Goal: Check status: Check status

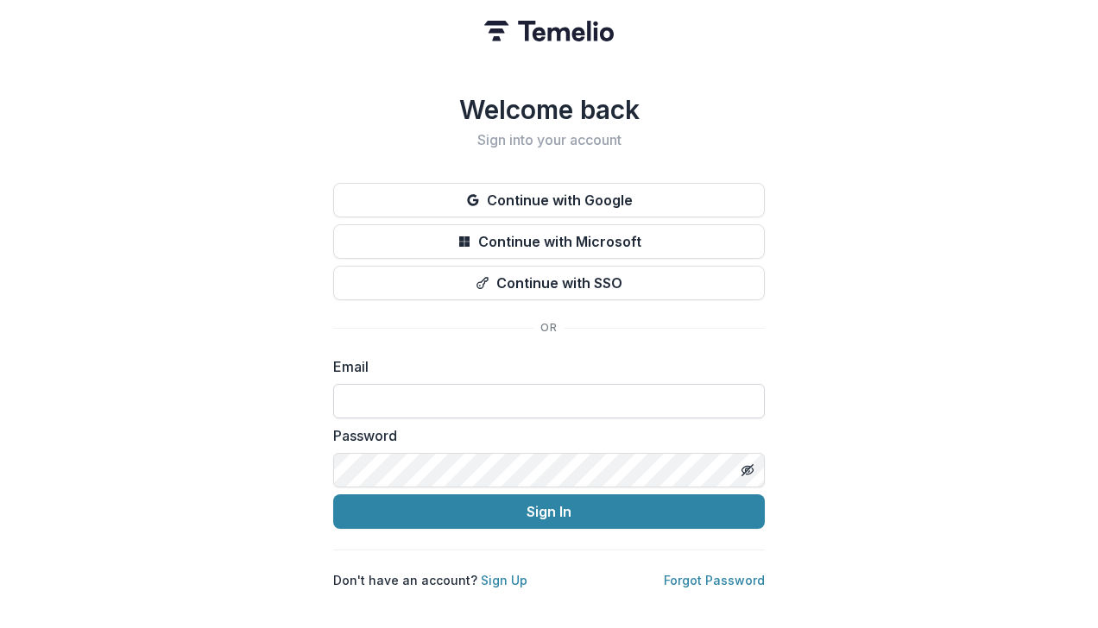
click at [357, 398] on input at bounding box center [549, 401] width 432 height 35
type input "**********"
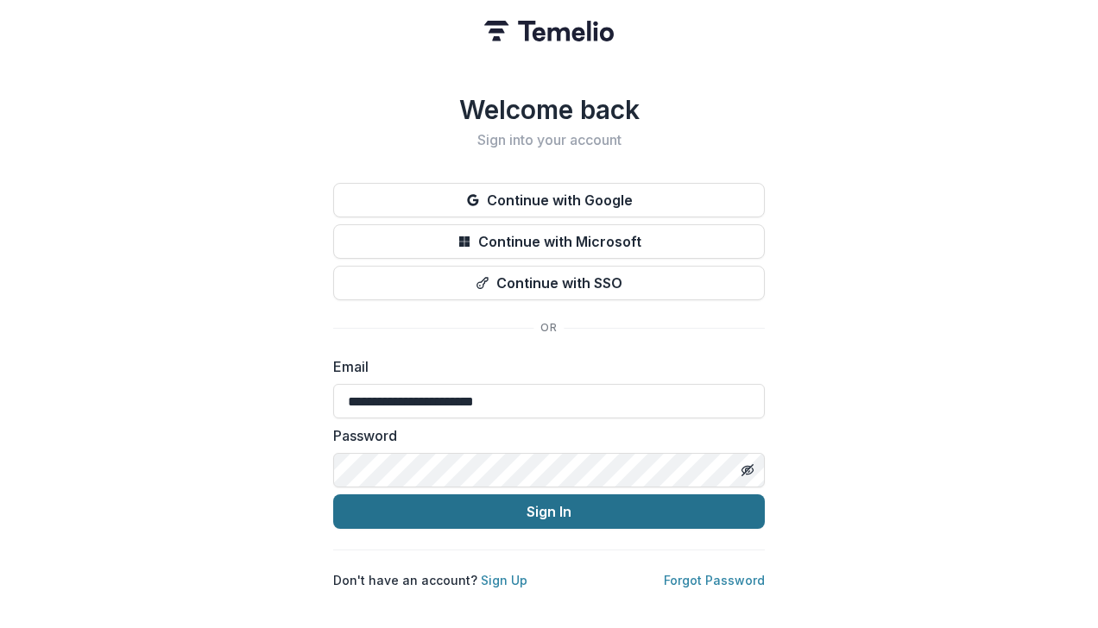
click at [545, 514] on button "Sign In" at bounding box center [549, 512] width 432 height 35
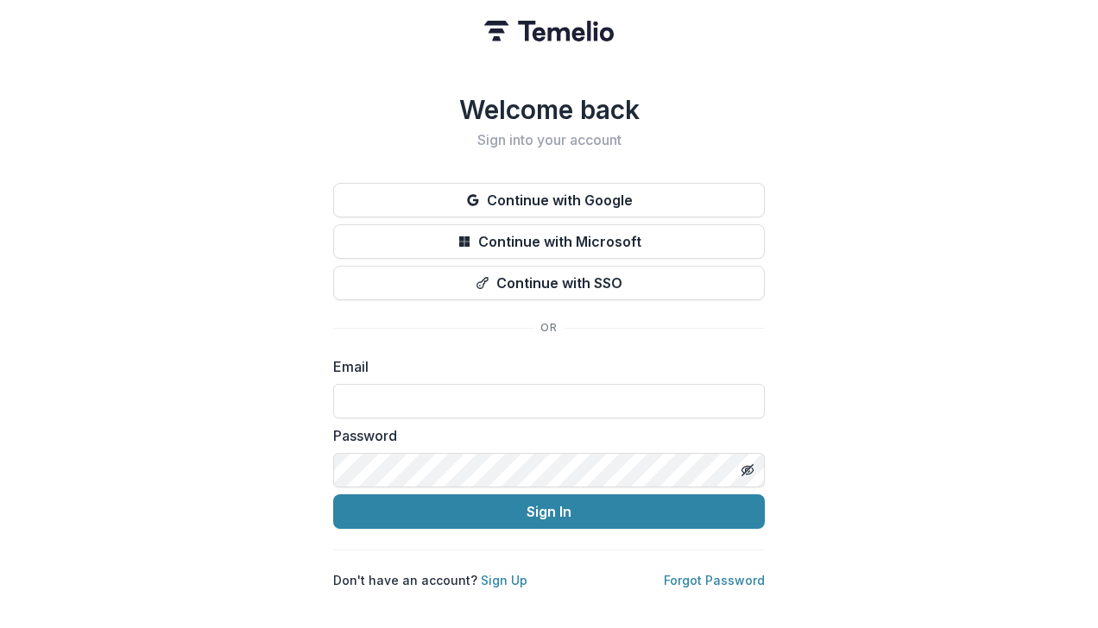
click at [377, 375] on div "Email" at bounding box center [549, 387] width 432 height 62
click at [389, 397] on input at bounding box center [549, 401] width 432 height 35
paste input "**********"
click at [389, 397] on input "**********" at bounding box center [549, 401] width 432 height 35
type input "**********"
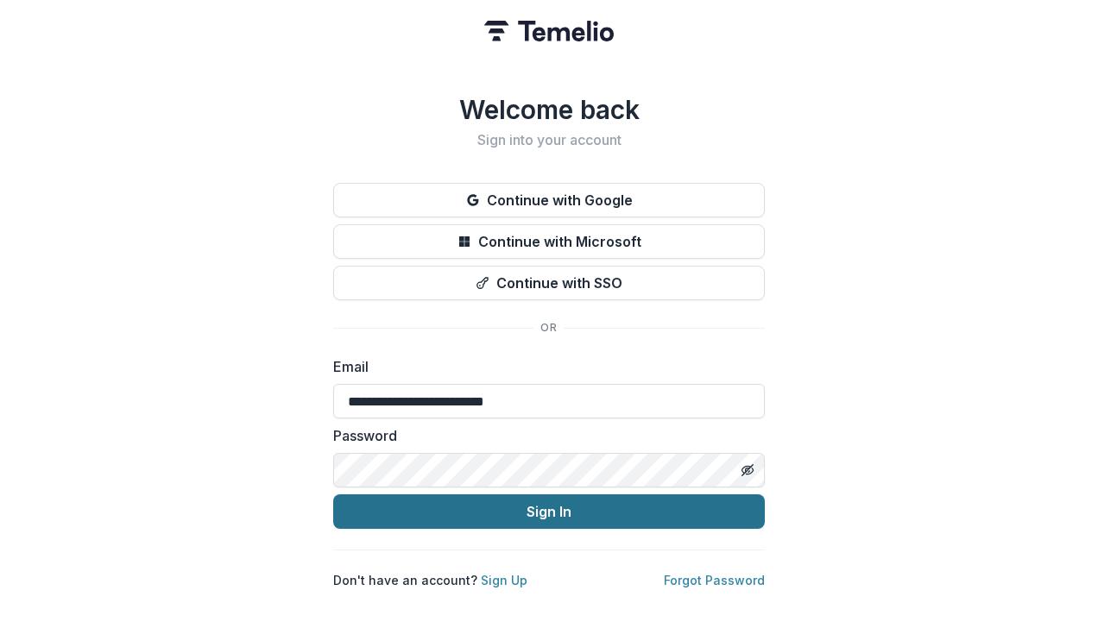
click at [515, 510] on button "Sign In" at bounding box center [549, 512] width 432 height 35
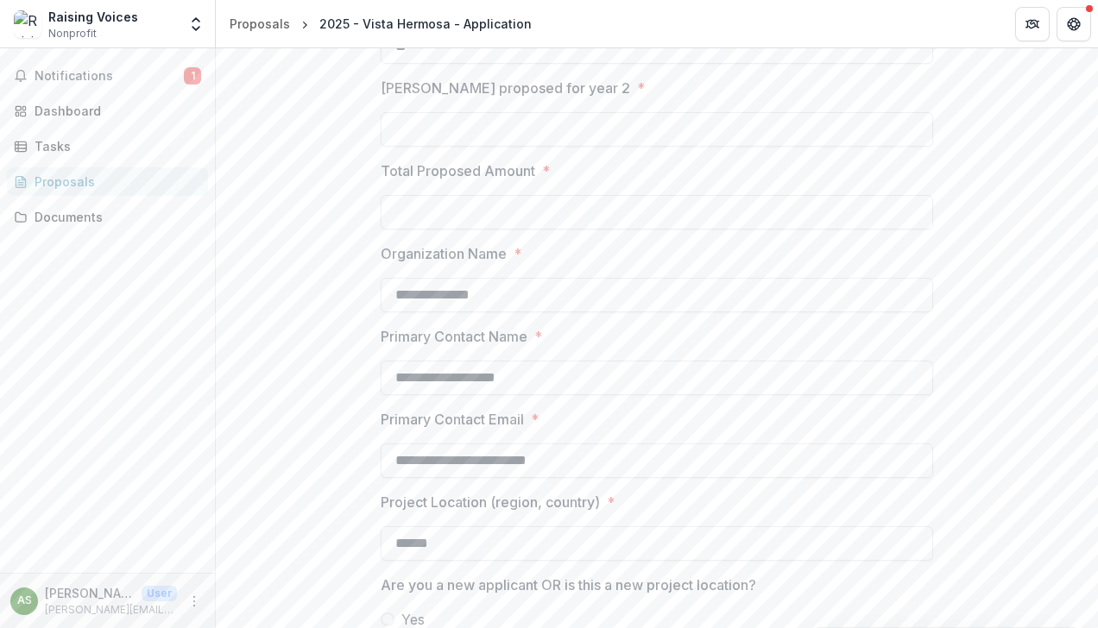
scroll to position [1421, 0]
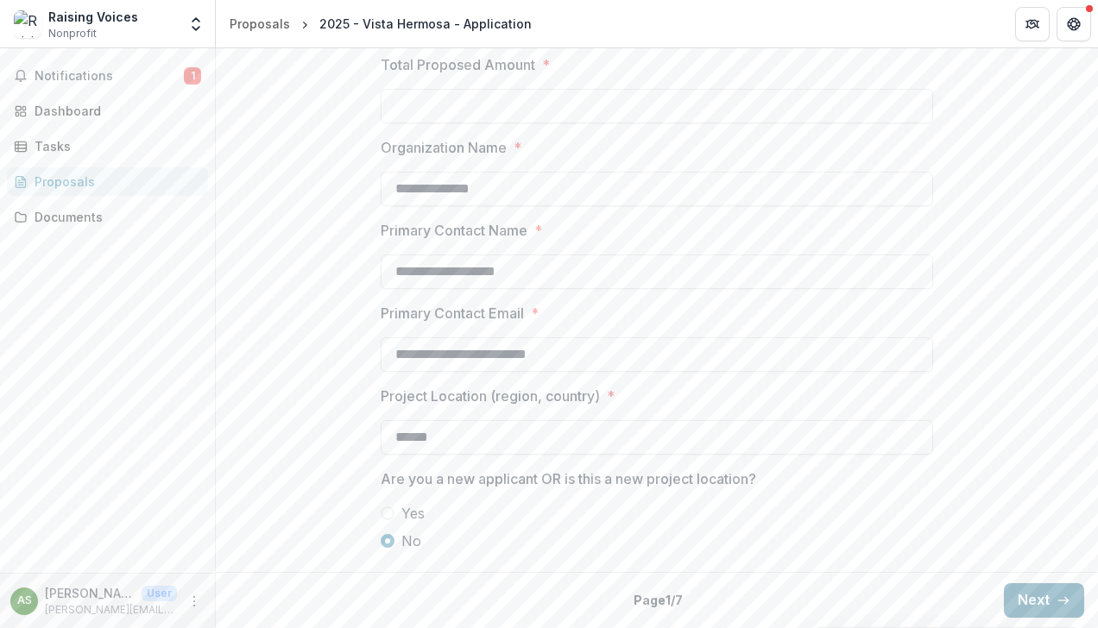
click at [1028, 601] on button "Next" at bounding box center [1044, 600] width 80 height 35
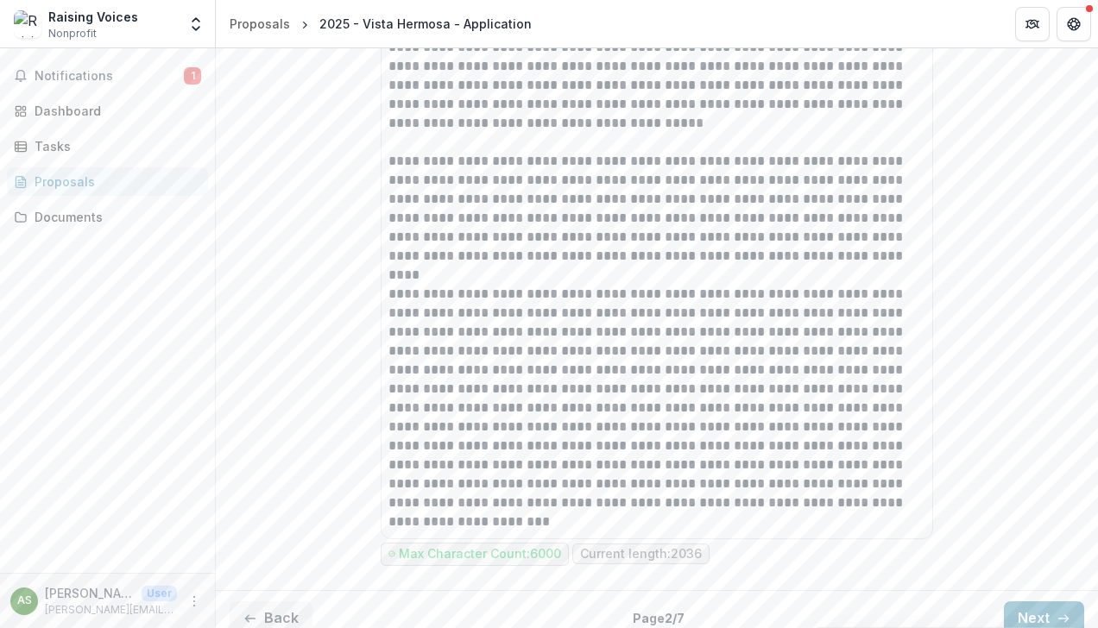
scroll to position [4535, 0]
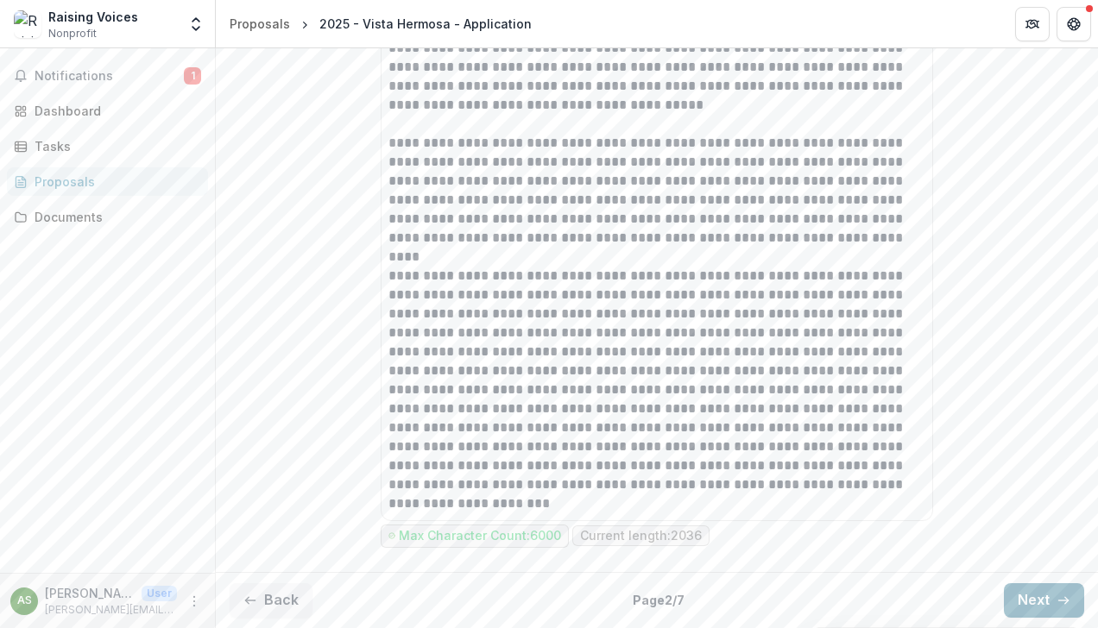
click at [1021, 596] on button "Next" at bounding box center [1044, 600] width 80 height 35
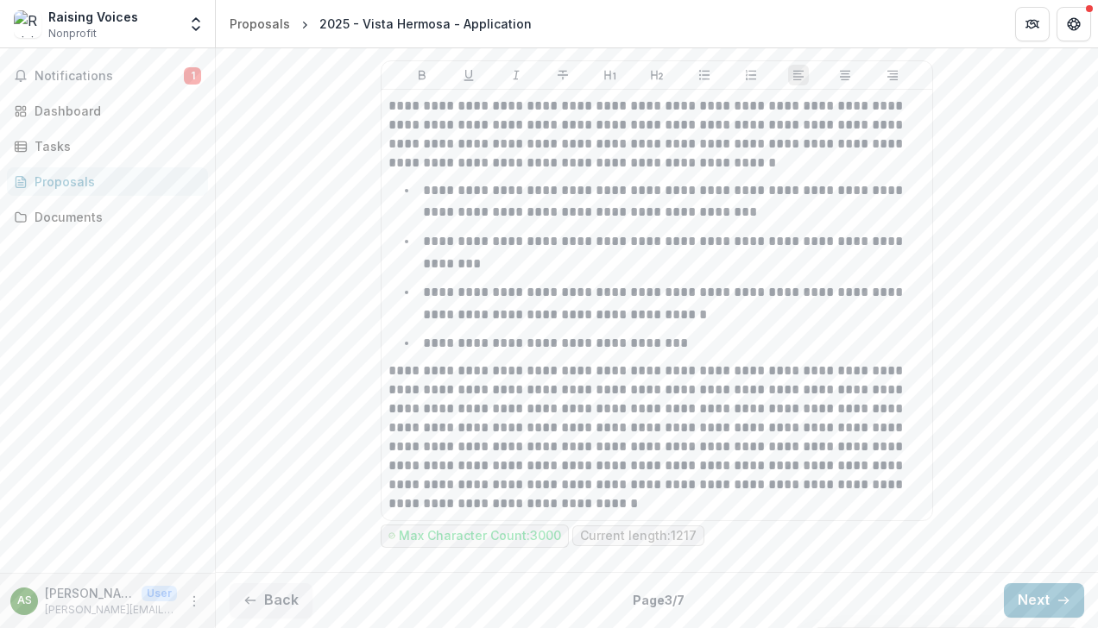
scroll to position [1825, 0]
click at [1029, 593] on button "Next" at bounding box center [1044, 600] width 80 height 35
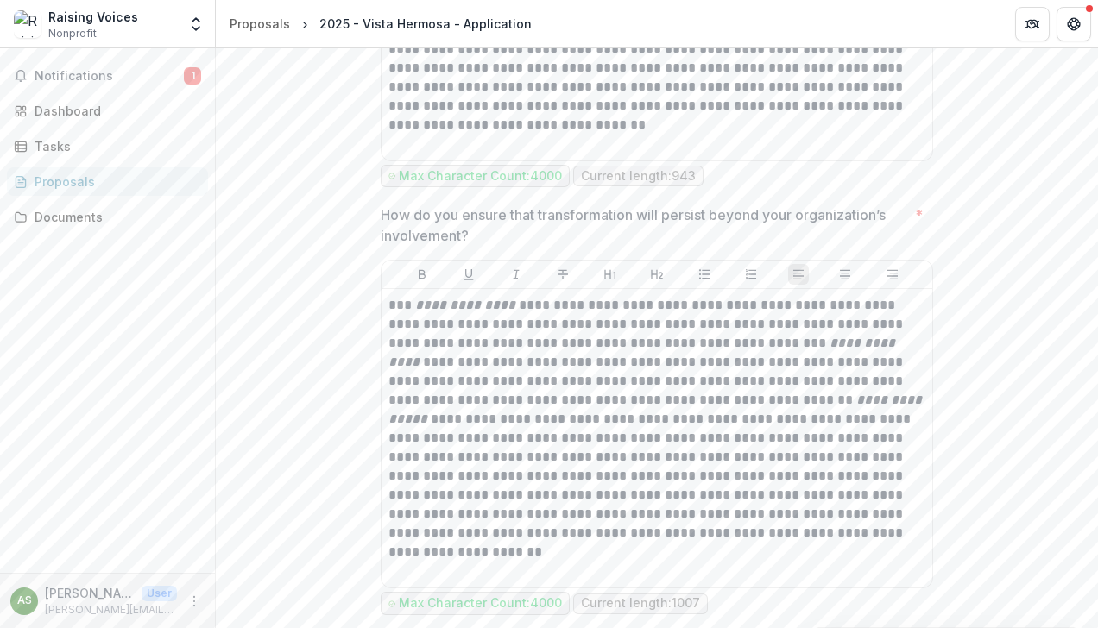
scroll to position [4699, 0]
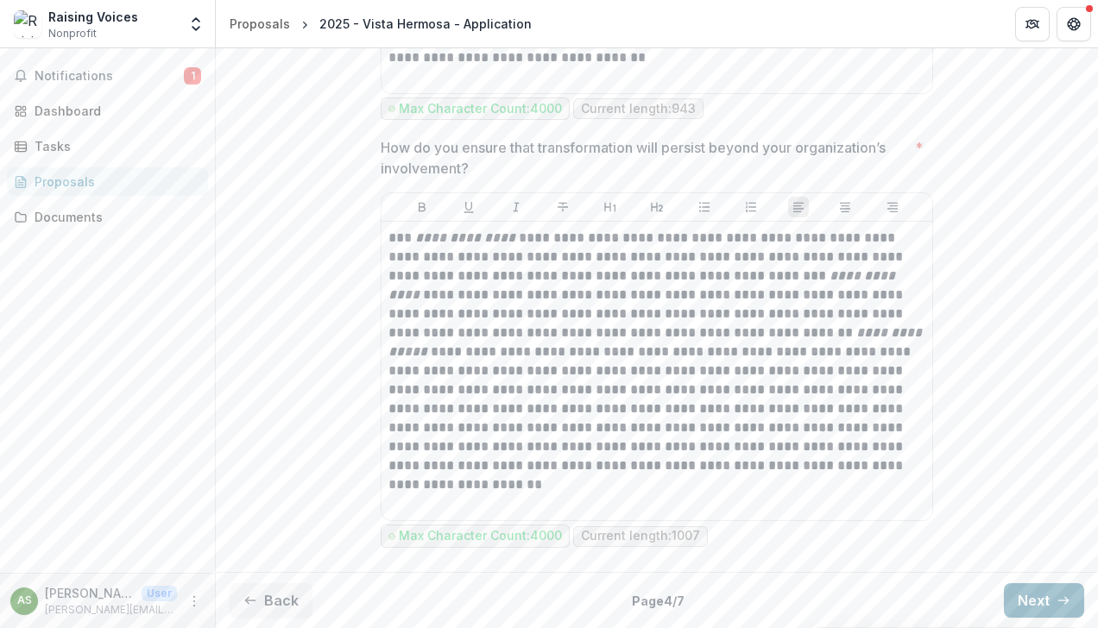
click at [1026, 587] on button "Next" at bounding box center [1044, 600] width 80 height 35
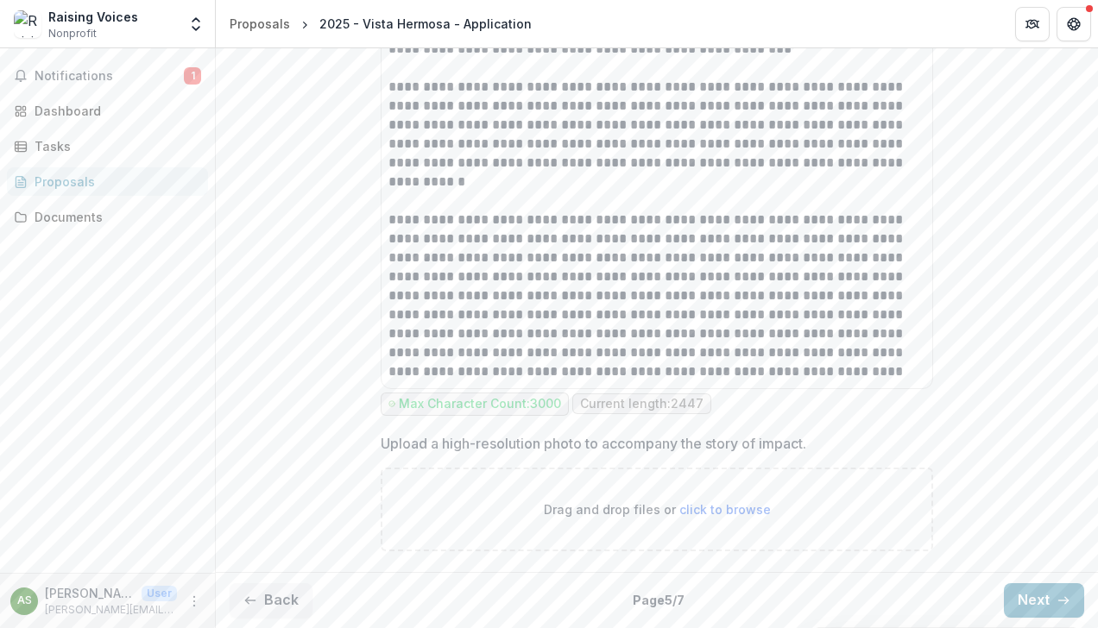
scroll to position [2190, 0]
click at [1034, 587] on button "Next" at bounding box center [1044, 600] width 80 height 35
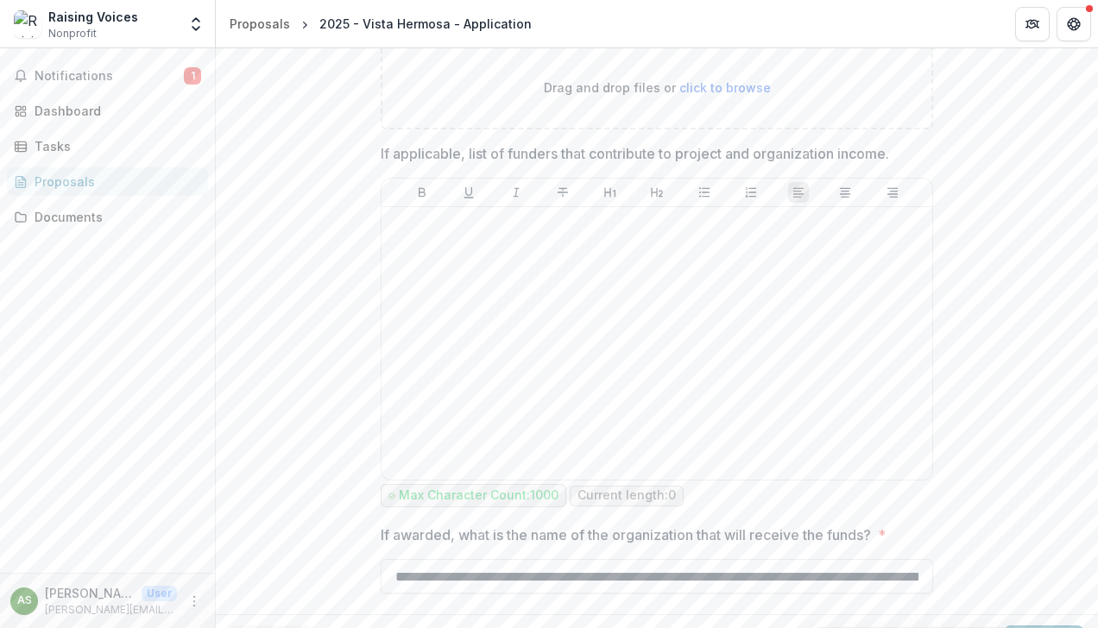
scroll to position [1255, 0]
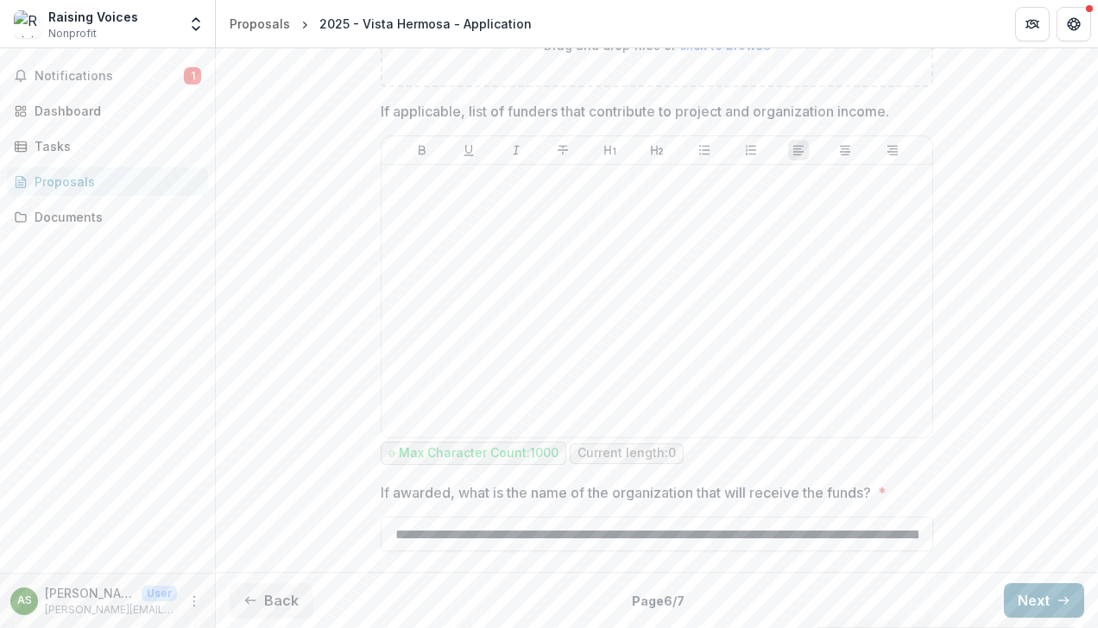
click at [1015, 594] on button "Next" at bounding box center [1044, 600] width 80 height 35
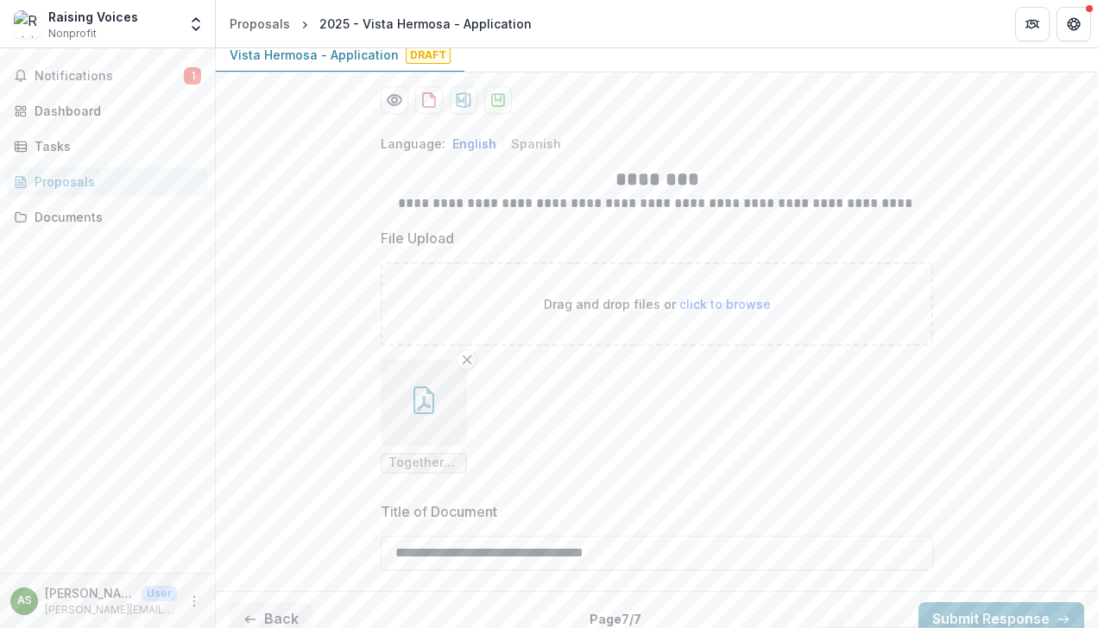
scroll to position [211, 0]
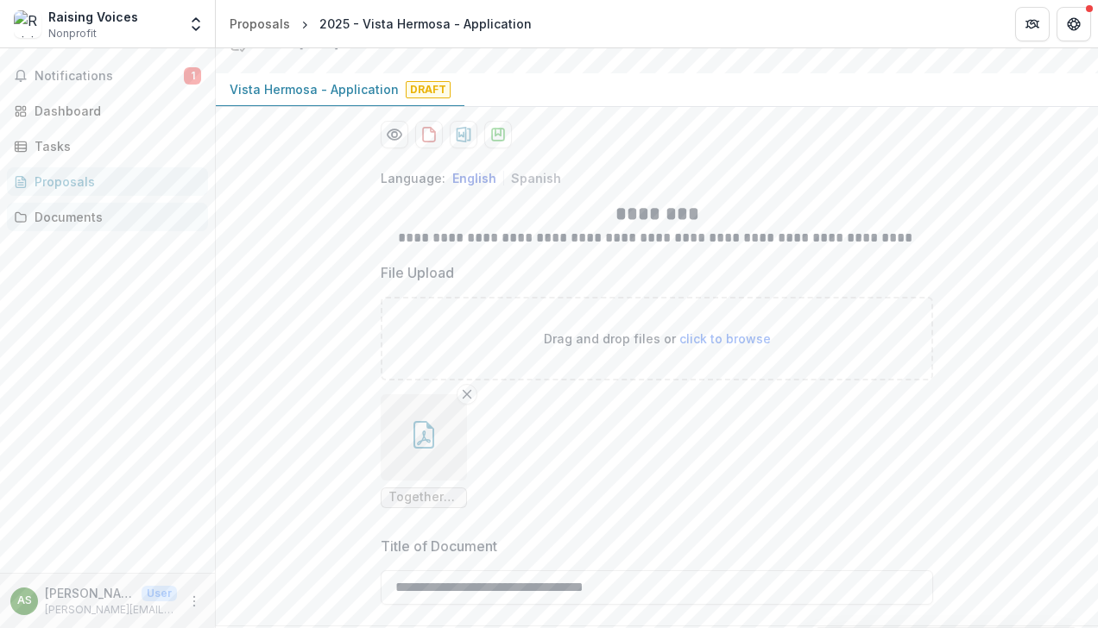
click at [76, 222] on div "Documents" at bounding box center [115, 217] width 160 height 18
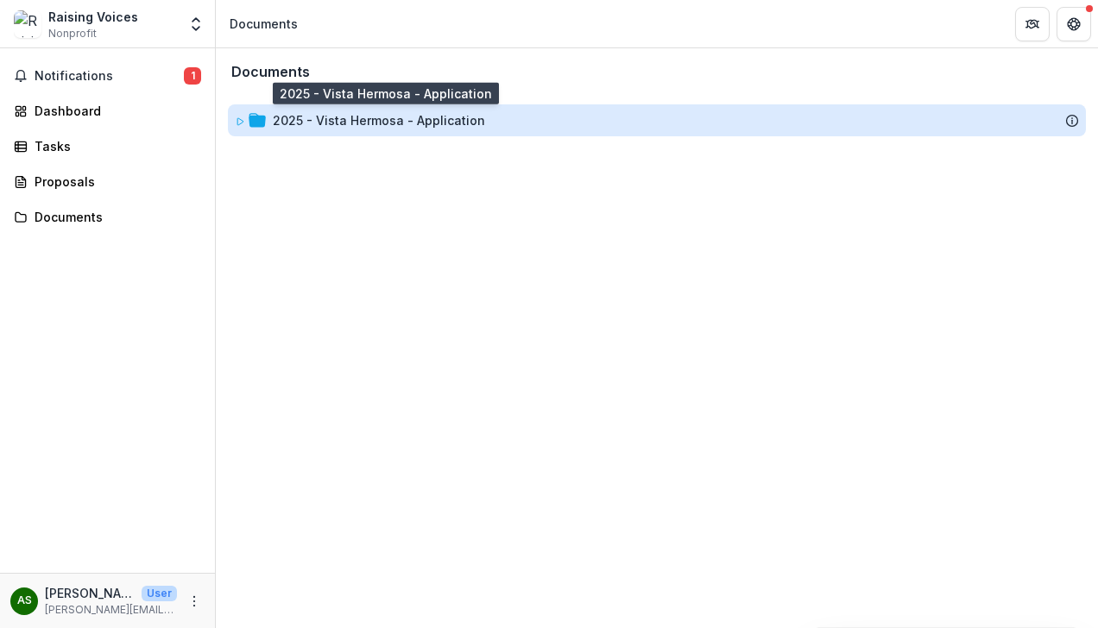
click at [318, 119] on div "2025 - Vista Hermosa - Application" at bounding box center [379, 120] width 212 height 18
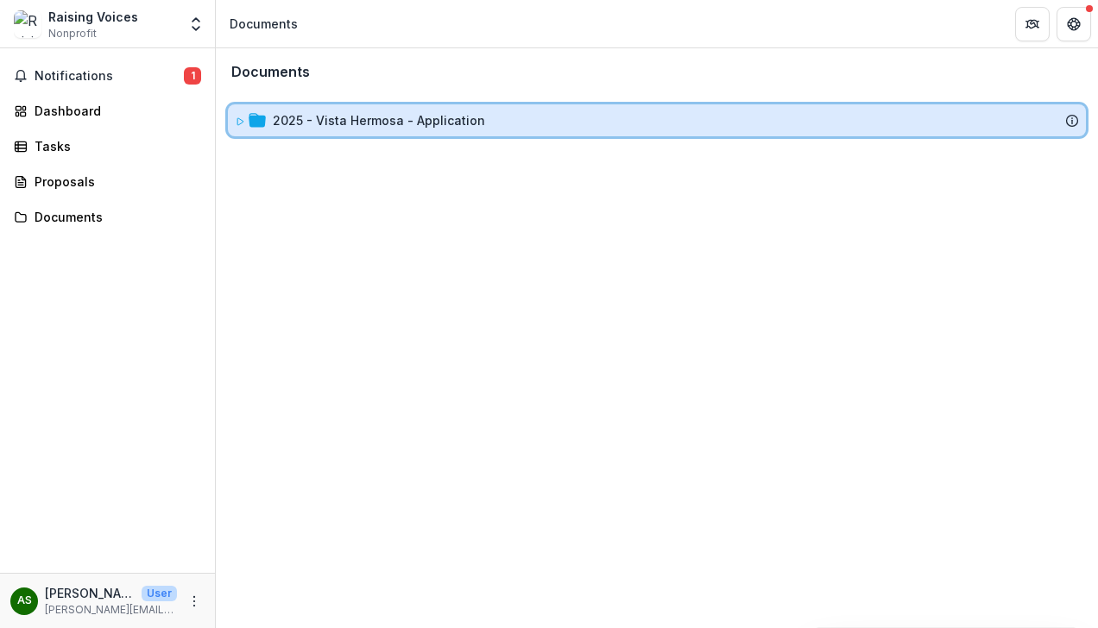
drag, startPoint x: 318, startPoint y: 119, endPoint x: 260, endPoint y: 117, distance: 57.9
click at [260, 117] on icon at bounding box center [257, 120] width 17 height 14
drag, startPoint x: 260, startPoint y: 117, endPoint x: 245, endPoint y: 123, distance: 15.9
click at [245, 123] on div at bounding box center [250, 120] width 31 height 18
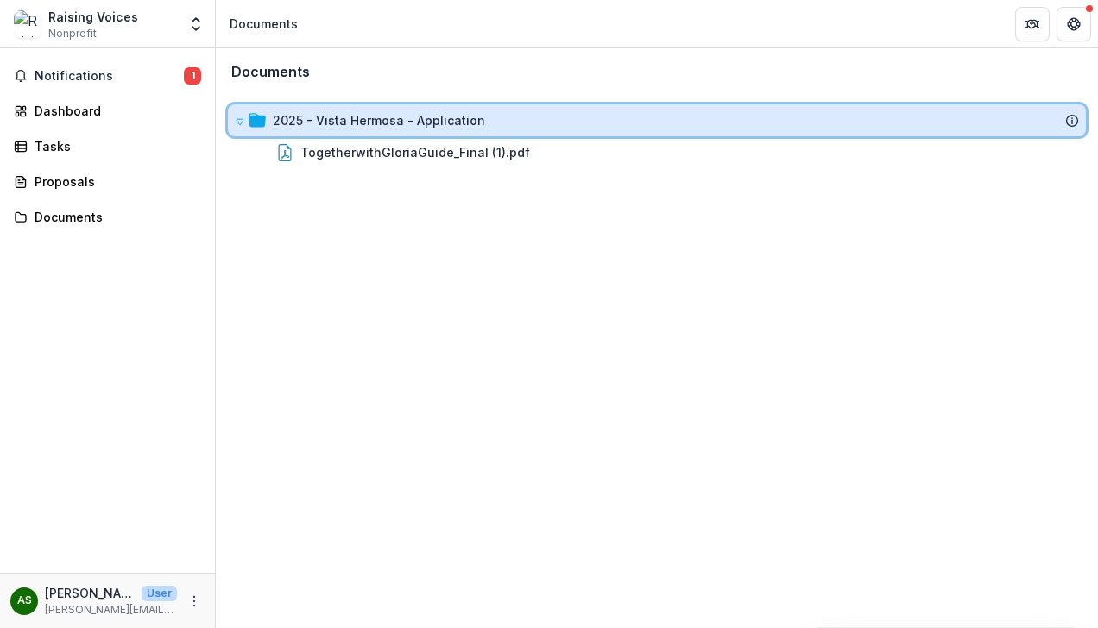
click at [249, 121] on icon at bounding box center [257, 120] width 17 height 14
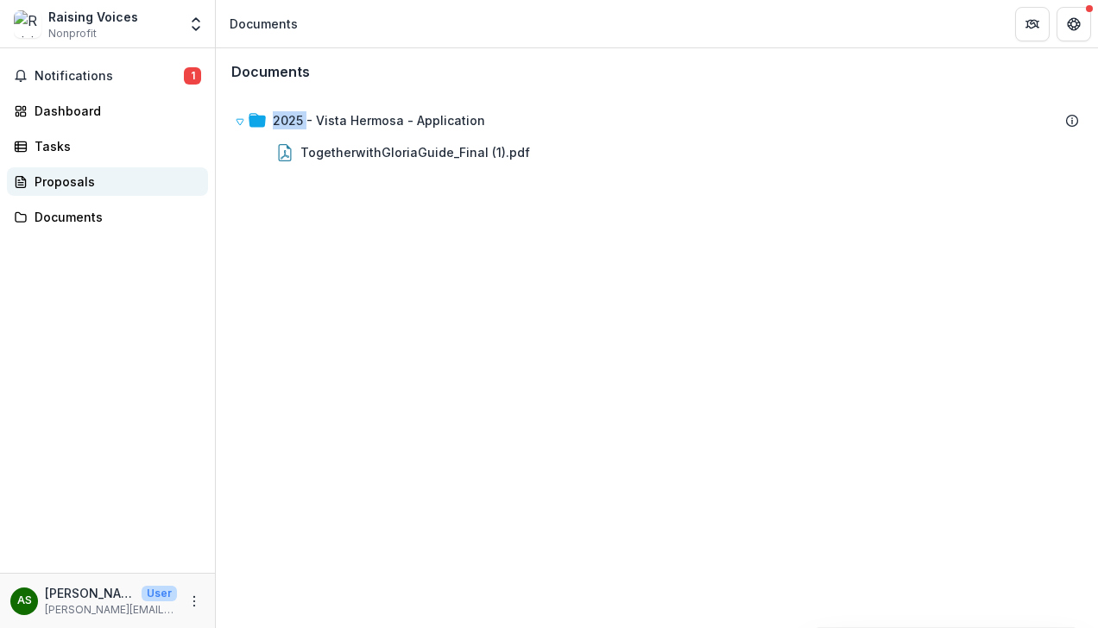
click at [76, 186] on div "Proposals" at bounding box center [115, 182] width 160 height 18
